Goal: Navigation & Orientation: Find specific page/section

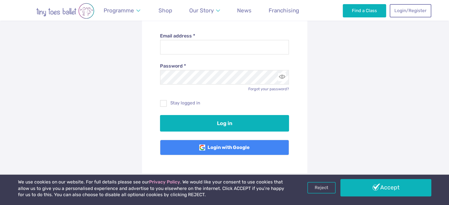
scroll to position [89, 0]
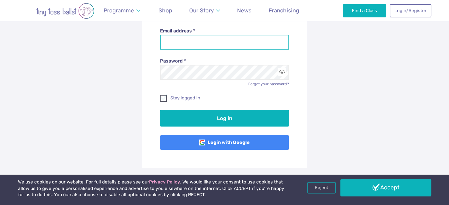
type input "**********"
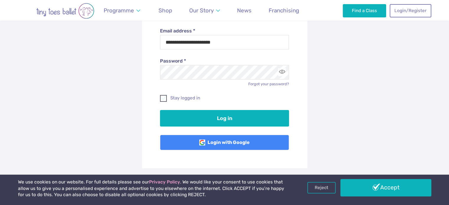
click at [167, 98] on span at bounding box center [164, 99] width 6 height 5
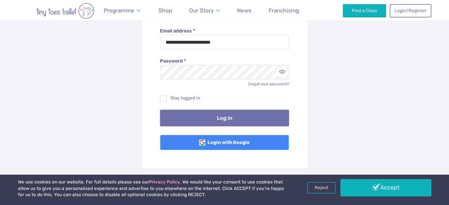
click at [188, 117] on button "Log in" at bounding box center [224, 118] width 129 height 17
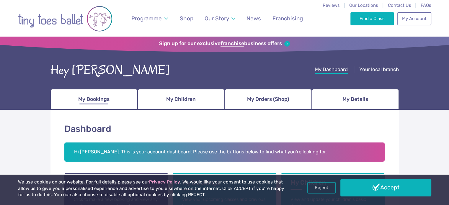
click at [99, 99] on span "My Bookings" at bounding box center [93, 99] width 31 height 10
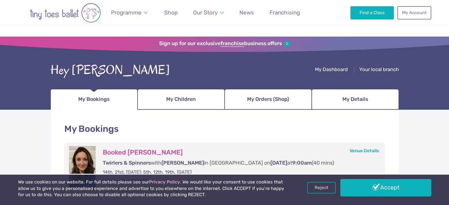
scroll to position [59, 0]
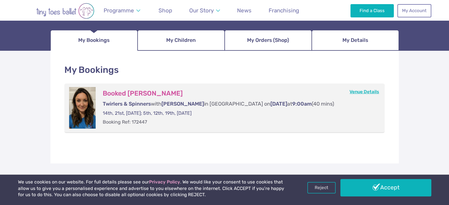
click at [358, 92] on link "Venue Details" at bounding box center [365, 91] width 30 height 5
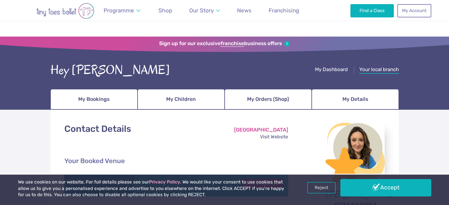
scroll to position [144, 0]
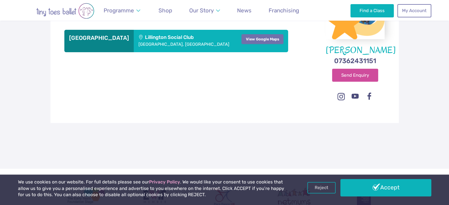
click at [260, 40] on link "View Google Maps" at bounding box center [263, 39] width 42 height 10
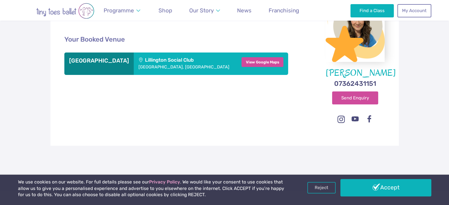
scroll to position [85, 0]
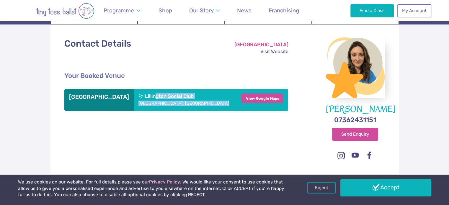
drag, startPoint x: 136, startPoint y: 97, endPoint x: 205, endPoint y: 105, distance: 69.0
click at [205, 105] on div "Lillington Social Club Lime Ave, Lillington, Leamington Spa" at bounding box center [185, 100] width 102 height 22
copy div "Lillington Social Club Lime Ave, Lillington, Leamington Spa"
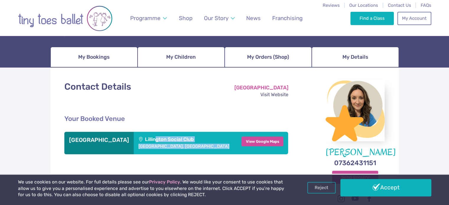
scroll to position [0, 0]
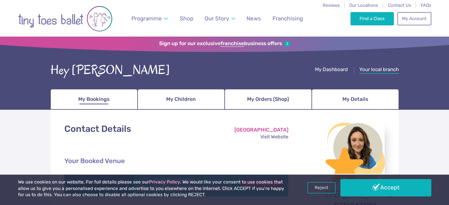
click at [99, 102] on span "My Bookings" at bounding box center [93, 99] width 31 height 10
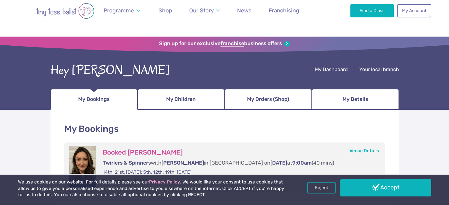
scroll to position [89, 0]
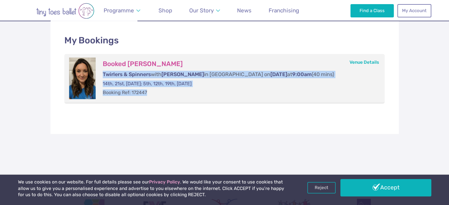
drag, startPoint x: 104, startPoint y: 73, endPoint x: 302, endPoint y: 91, distance: 199.0
click at [302, 91] on div "Booked [PERSON_NAME] & Spinners with [PERSON_NAME] in [GEOGRAPHIC_DATA] [DATE] …" at bounding box center [238, 79] width 285 height 42
copy div "Twirlers & Spinners with [PERSON_NAME] in [GEOGRAPHIC_DATA] [DATE] at 9:00am (4…"
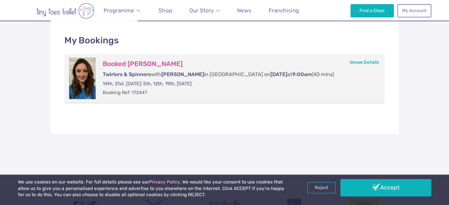
click at [181, 141] on div "My Bookings Booked [PERSON_NAME] Twirlers & Spinners with [PERSON_NAME] in [GEO…" at bounding box center [224, 100] width 449 height 159
